Goal: Find contact information: Find contact information

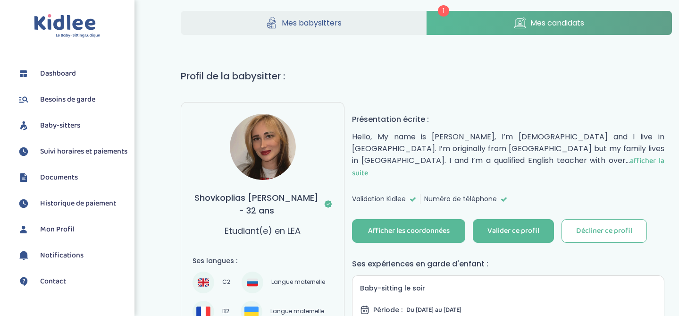
scroll to position [12, 0]
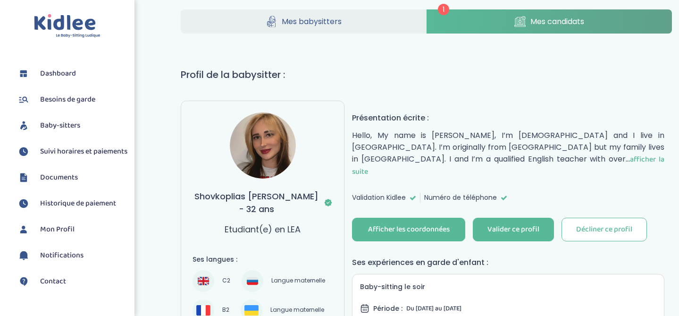
click at [485, 161] on span "afficher la suite" at bounding box center [508, 165] width 312 height 24
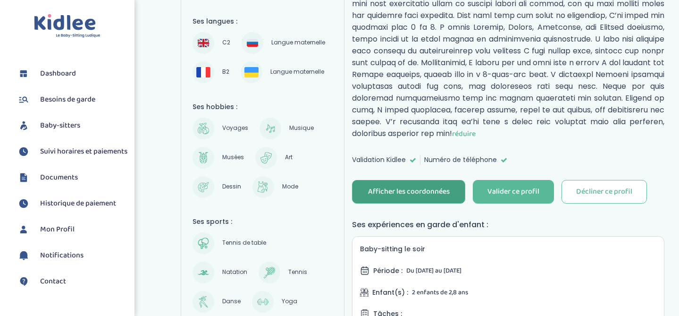
scroll to position [251, 0]
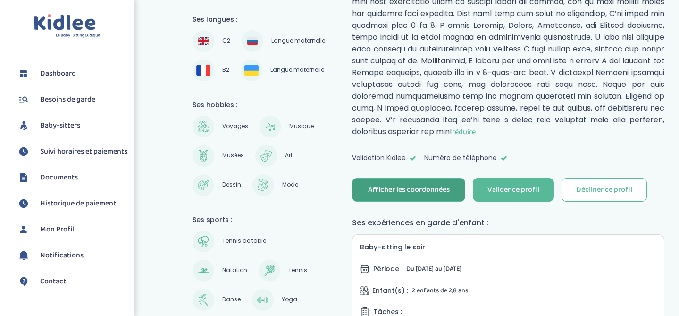
click at [439, 184] on div "Afficher les coordonnées" at bounding box center [409, 189] width 82 height 11
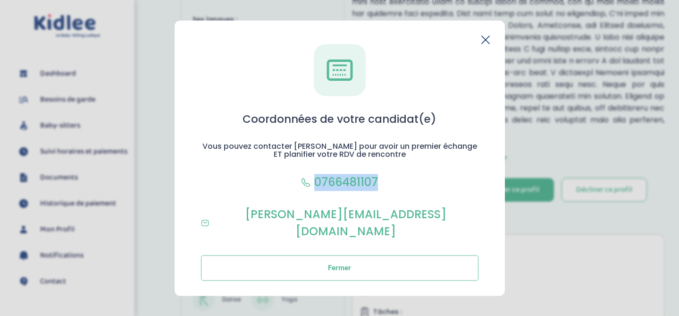
drag, startPoint x: 386, startPoint y: 189, endPoint x: 314, endPoint y: 186, distance: 72.2
click at [314, 186] on div "Coordonnées de votre candidat(e) Vous pouvez contacter [PERSON_NAME] pour avoir…" at bounding box center [340, 162] width 300 height 236
copy p "0766481107"
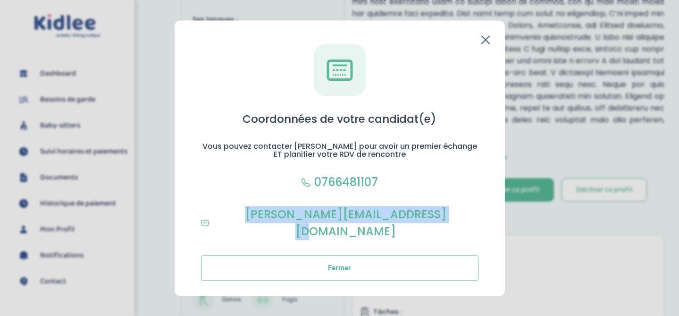
drag, startPoint x: 451, startPoint y: 221, endPoint x: 240, endPoint y: 224, distance: 210.4
click at [240, 224] on div "Coordonnées de votre candidat(e) Vous pouvez contacter [PERSON_NAME] pour avoir…" at bounding box center [340, 162] width 300 height 236
copy p "[PERSON_NAME][EMAIL_ADDRESS][DOMAIN_NAME]"
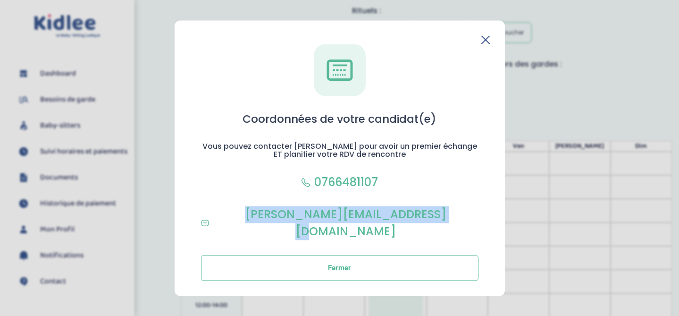
scroll to position [789, 0]
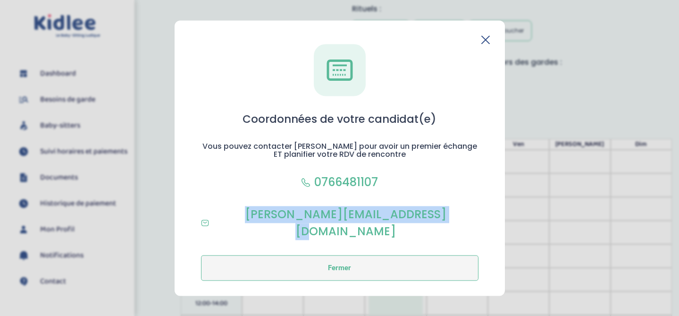
click at [390, 265] on button "Fermer" at bounding box center [339, 267] width 277 height 25
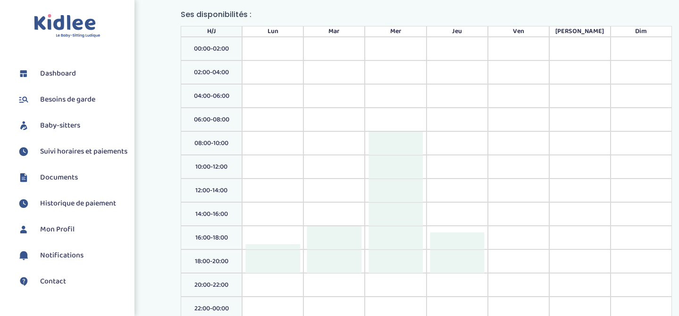
scroll to position [902, 0]
